Goal: Find specific page/section: Find specific page/section

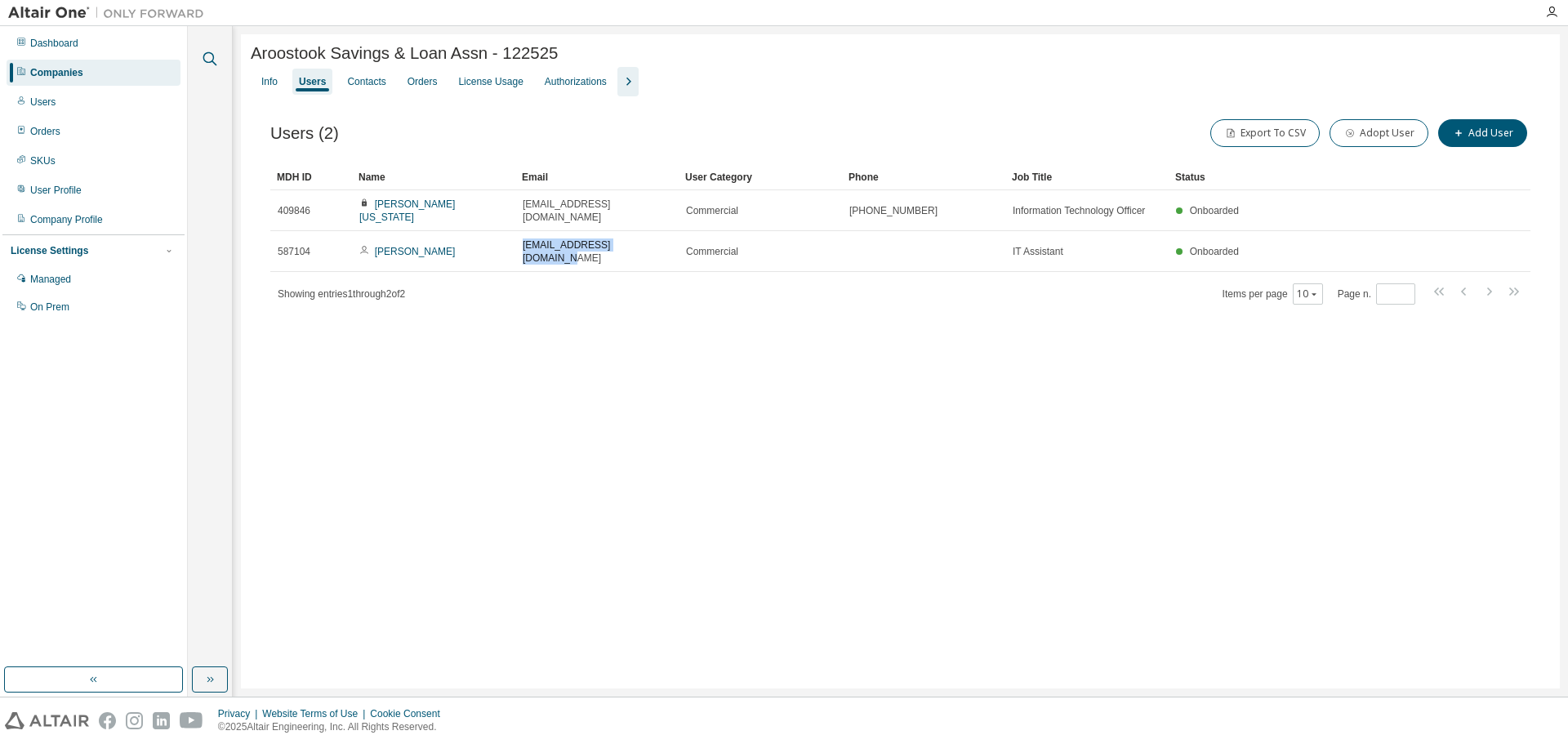
click at [211, 57] on icon "button" at bounding box center [210, 58] width 19 height 19
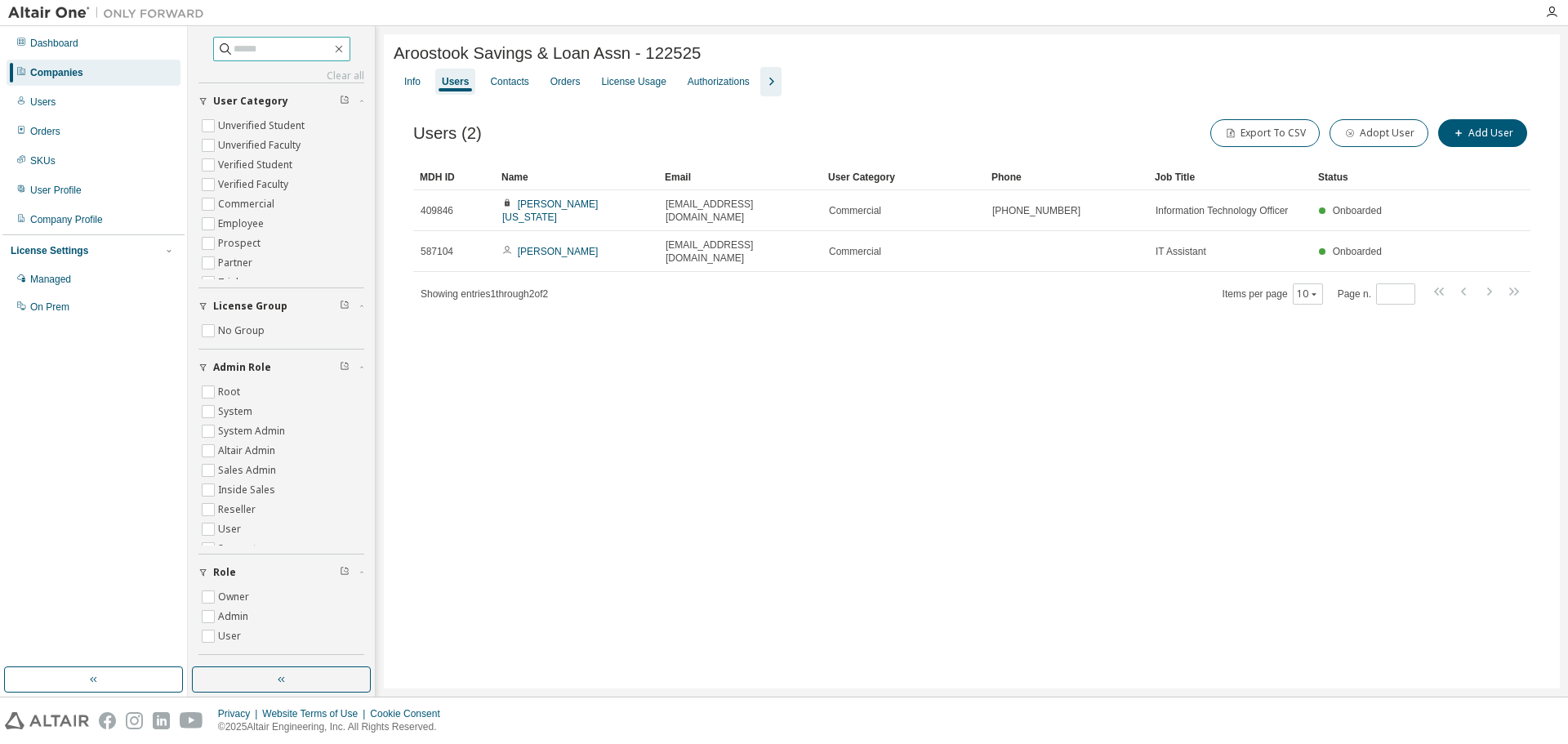
drag, startPoint x: 242, startPoint y: 52, endPoint x: 972, endPoint y: 51, distance: 730.0
click at [243, 52] on input "text" at bounding box center [282, 48] width 98 height 16
type input "*****"
click at [820, 560] on div "Aroostook Savings & Loan Assn - 122525 Clear Load Save Save As Field Operator V…" at bounding box center [972, 361] width 1176 height 654
click at [341, 45] on icon "button" at bounding box center [338, 48] width 13 height 13
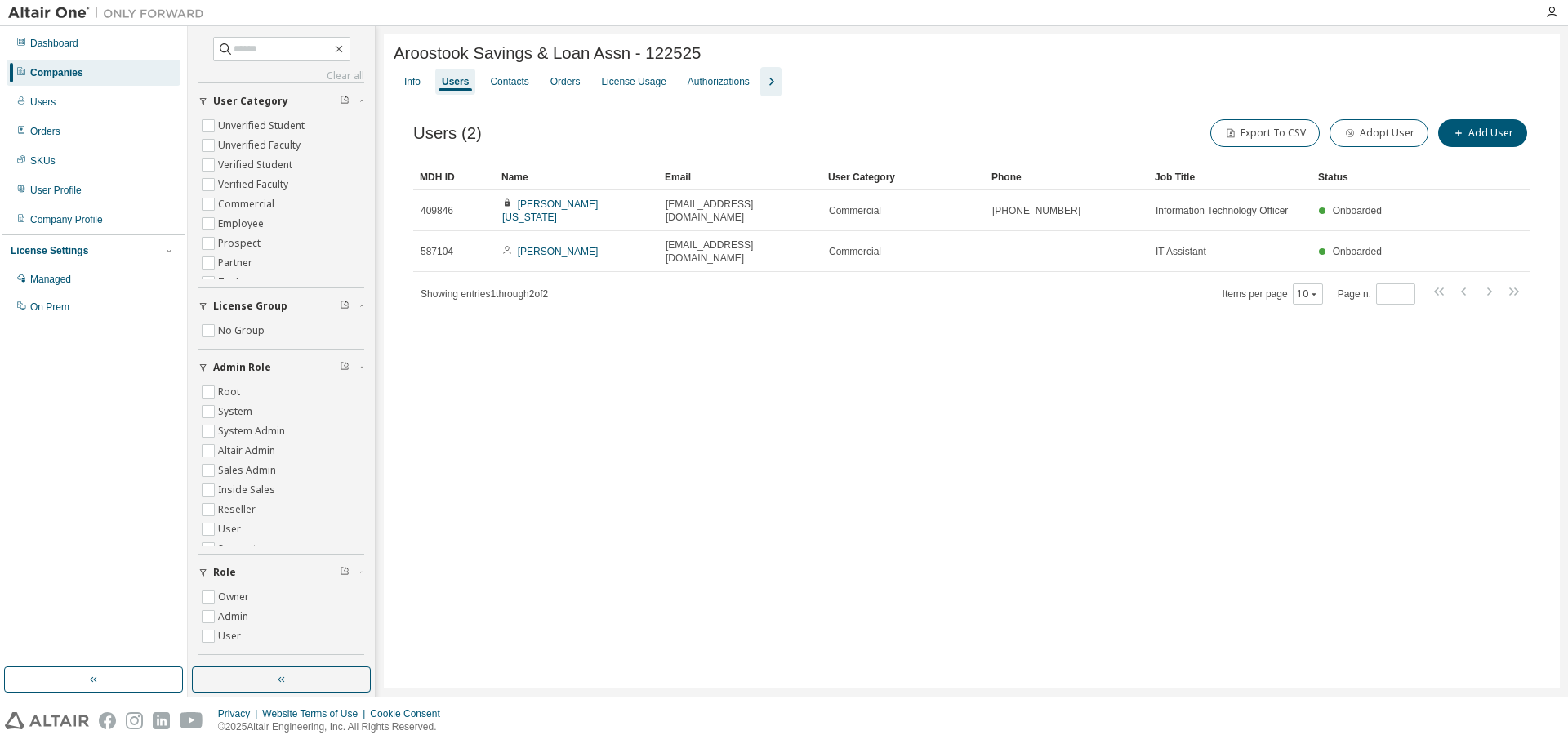
click at [475, 449] on div "Aroostook Savings & Loan Assn - 122525 Clear Load Save Save As Field Operator V…" at bounding box center [972, 361] width 1176 height 654
click at [504, 478] on div "Aroostook Savings & Loan Assn - 122525 Clear Load Save Save As Field Operator V…" at bounding box center [972, 361] width 1176 height 654
click at [736, 510] on div "Aroostook Savings & Loan Assn - 122525 Clear Load Save Save As Field Operator V…" at bounding box center [972, 361] width 1176 height 654
click at [832, 390] on div "Aroostook Savings & Loan Assn - 122525 Clear Load Save Save As Field Operator V…" at bounding box center [972, 361] width 1176 height 654
